Goal: Navigation & Orientation: Go to known website

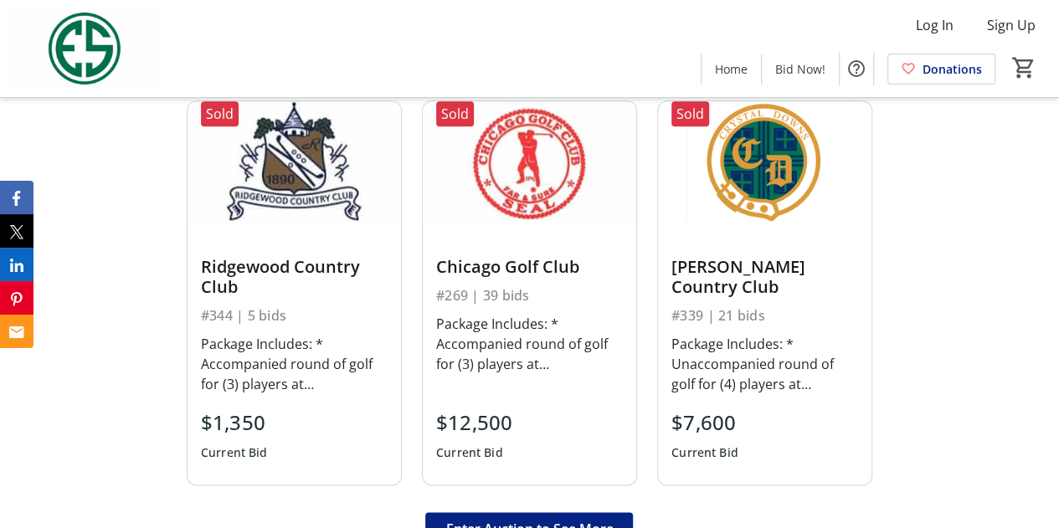
scroll to position [993, 0]
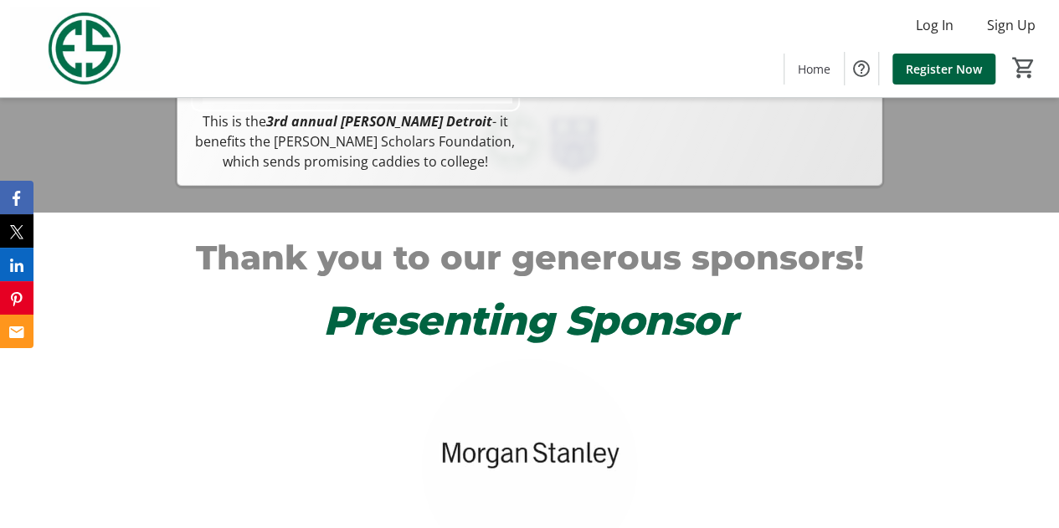
scroll to position [372, 0]
